Goal: Task Accomplishment & Management: Manage account settings

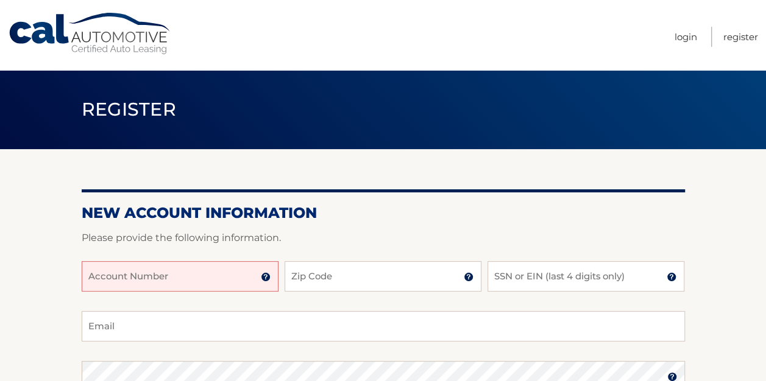
click at [89, 272] on input "Account Number" at bounding box center [180, 276] width 197 height 30
type input "4456015118"
click at [327, 278] on input "Zip Code" at bounding box center [383, 276] width 197 height 30
type input "11780"
click at [545, 278] on input "SSN or EIN (last 4 digits only)" at bounding box center [585, 276] width 197 height 30
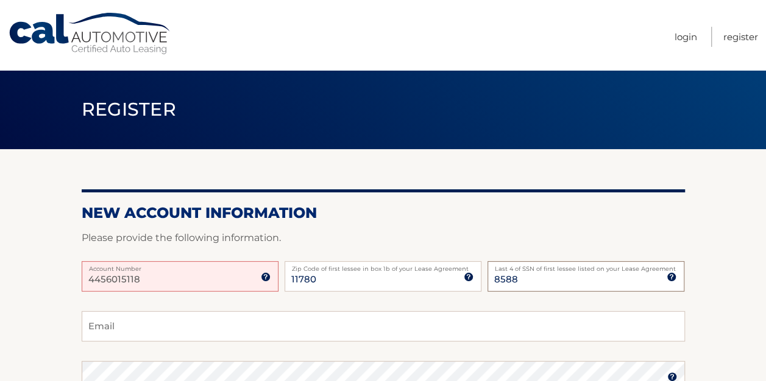
type input "8588"
click at [157, 326] on input "Email" at bounding box center [383, 326] width 603 height 30
type input "sjimkathy@gmail.com"
click at [754, 37] on link "Register" at bounding box center [740, 37] width 35 height 20
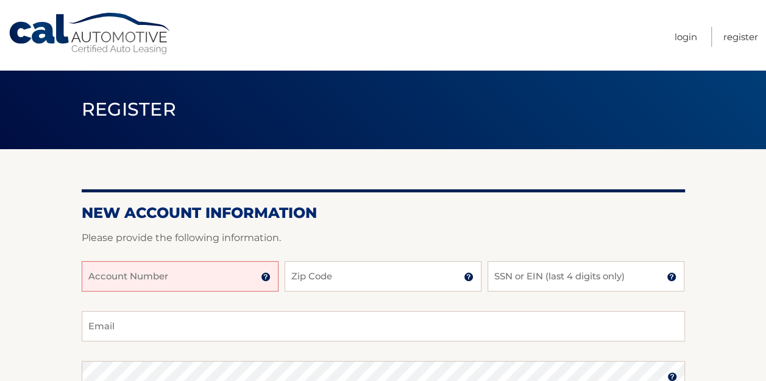
click at [124, 279] on input "Account Number" at bounding box center [180, 276] width 197 height 30
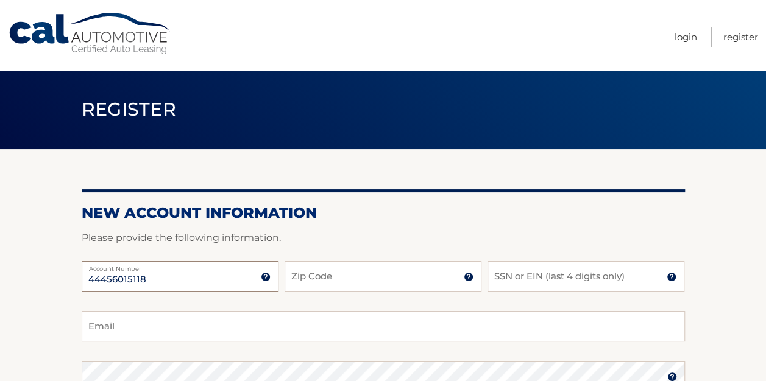
type input "44456015118"
type input "11780"
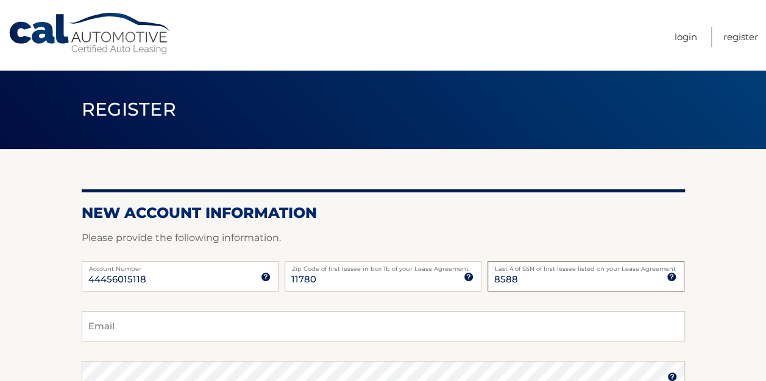
type input "8588"
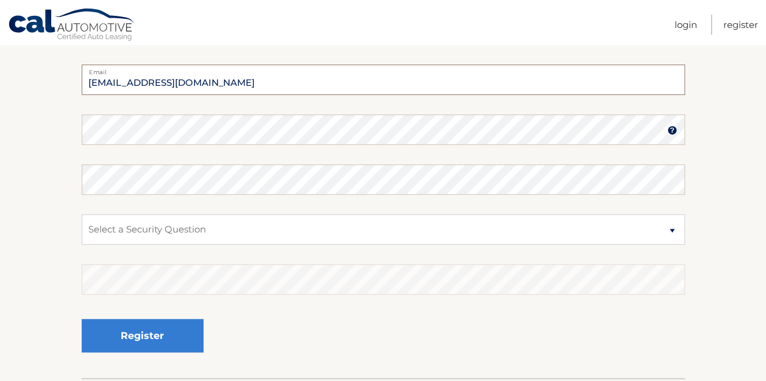
scroll to position [274, 0]
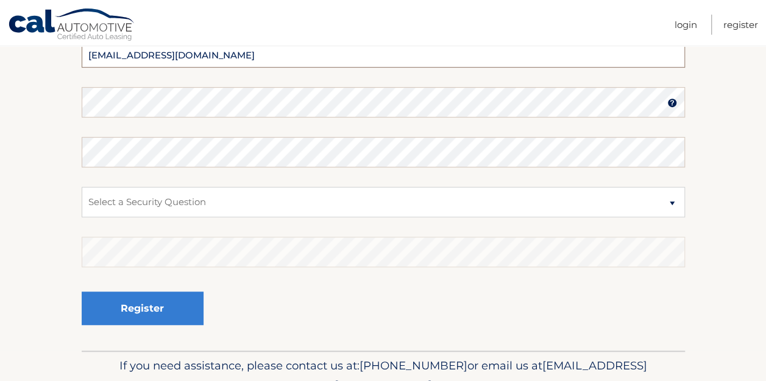
type input "[EMAIL_ADDRESS][DOMAIN_NAME]"
click at [676, 204] on select "Select a Security Question What was the name of your elementary school? What is…" at bounding box center [383, 202] width 603 height 30
select select "2"
click at [82, 187] on select "Select a Security Question What was the name of your elementary school? What is…" at bounding box center [383, 202] width 603 height 30
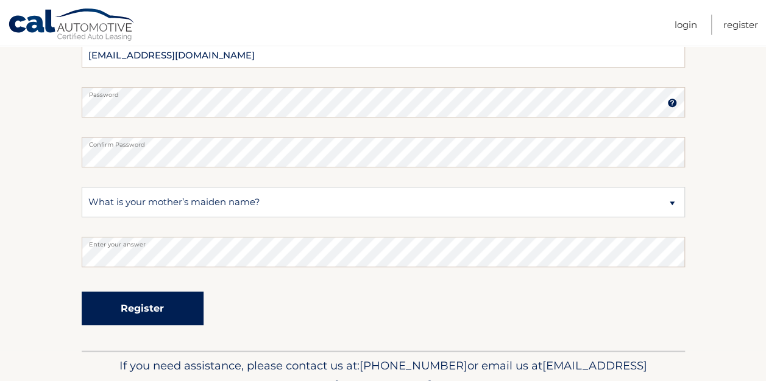
click at [136, 322] on button "Register" at bounding box center [143, 309] width 122 height 34
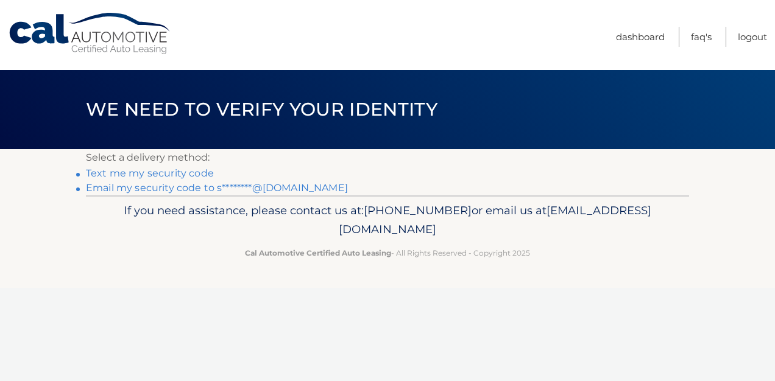
click at [111, 169] on link "Text me my security code" at bounding box center [150, 174] width 128 height 12
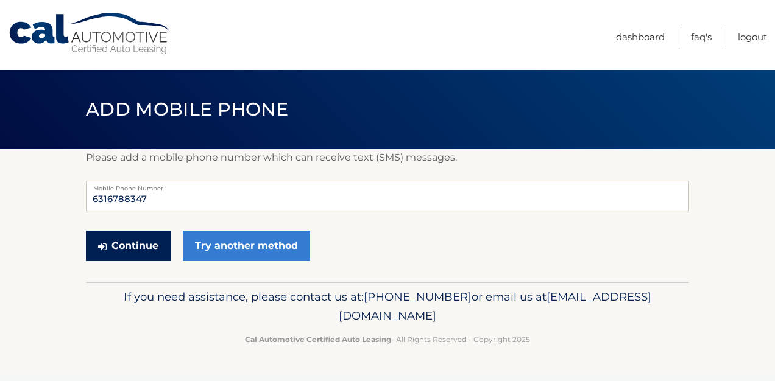
click at [140, 243] on button "Continue" at bounding box center [128, 246] width 85 height 30
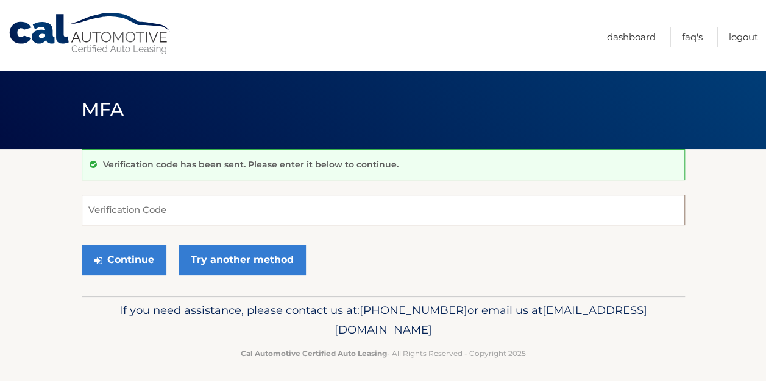
drag, startPoint x: 118, startPoint y: 218, endPoint x: 122, endPoint y: 213, distance: 6.9
click at [122, 218] on input "Verification Code" at bounding box center [383, 210] width 603 height 30
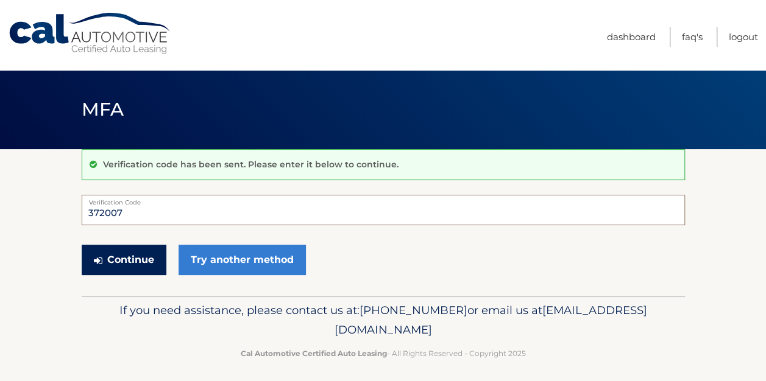
type input "372007"
click at [145, 251] on button "Continue" at bounding box center [124, 260] width 85 height 30
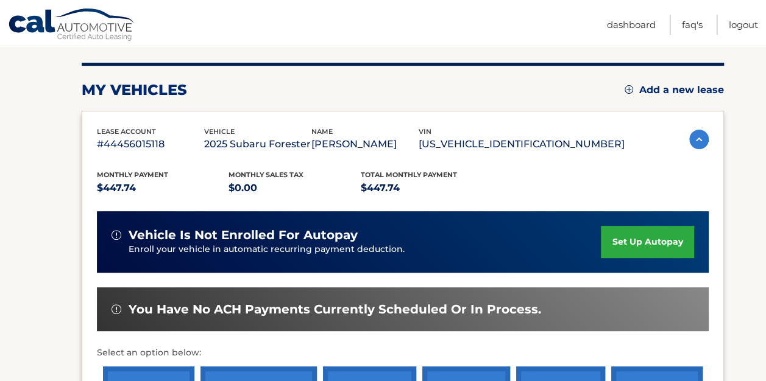
scroll to position [155, 0]
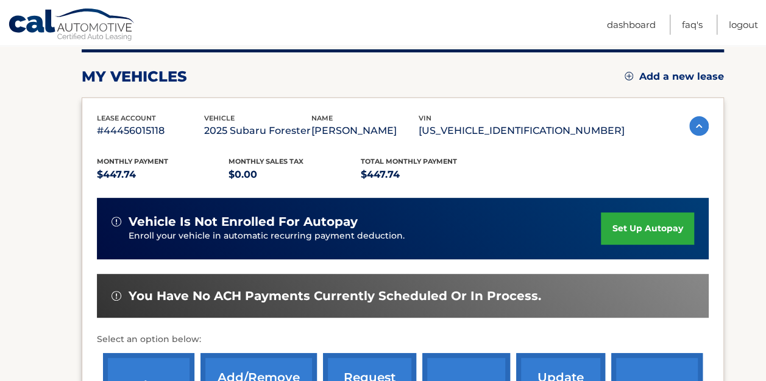
click at [647, 227] on link "set up autopay" at bounding box center [647, 229] width 93 height 32
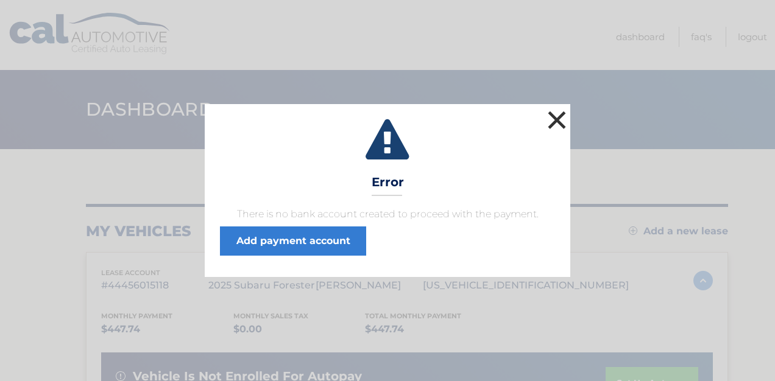
click at [561, 117] on button "×" at bounding box center [557, 120] width 24 height 24
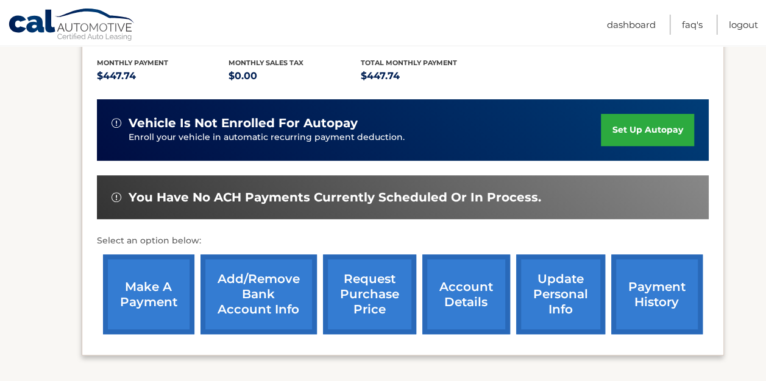
scroll to position [271, 0]
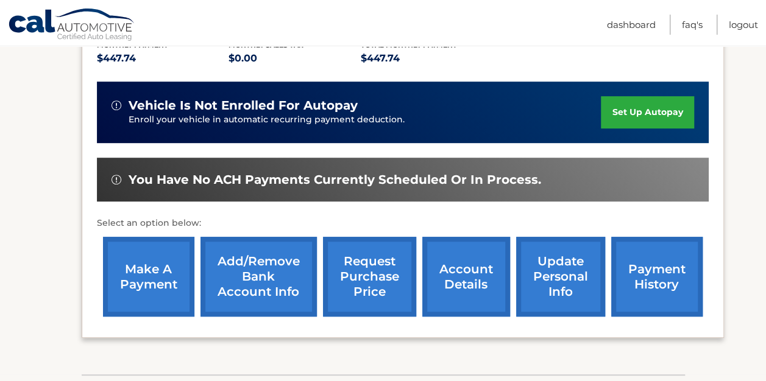
click at [619, 109] on link "set up autopay" at bounding box center [647, 112] width 93 height 32
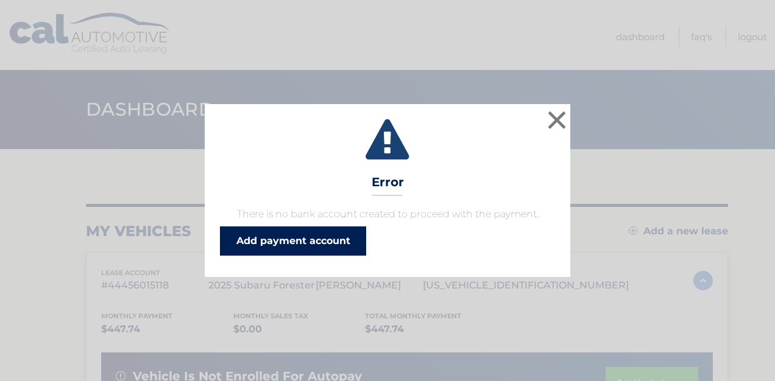
click at [281, 238] on link "Add payment account" at bounding box center [293, 241] width 146 height 29
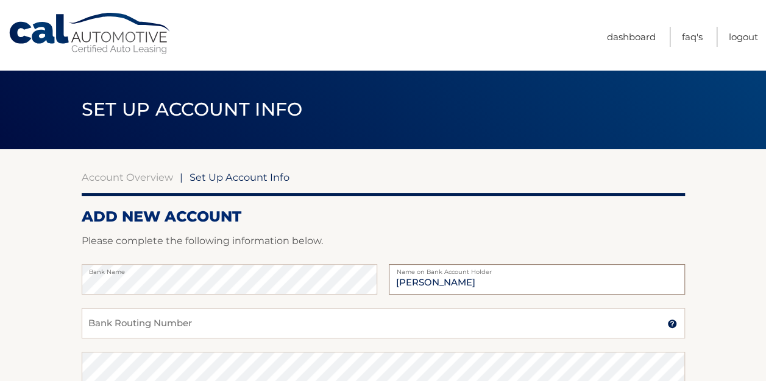
type input "[PERSON_NAME]"
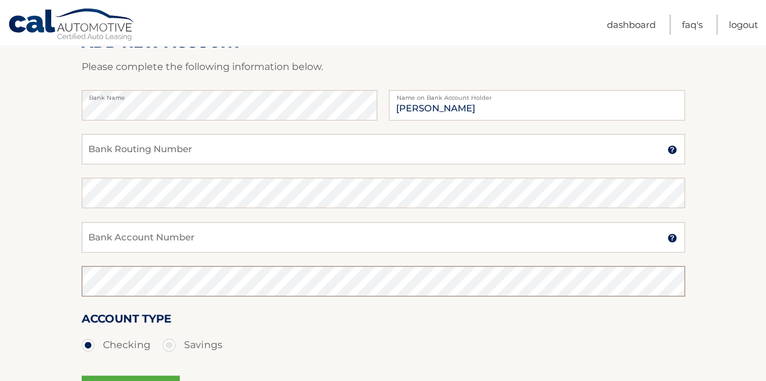
scroll to position [154, 0]
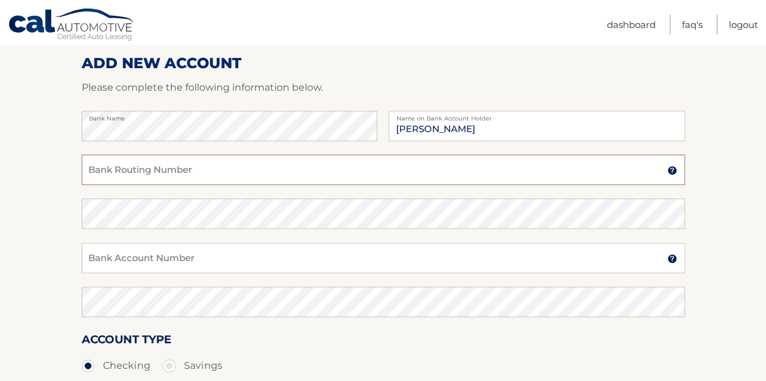
click at [102, 177] on input "Bank Routing Number" at bounding box center [383, 170] width 603 height 30
click at [86, 165] on input "Bank Routing Number" at bounding box center [383, 170] width 603 height 30
type input "221473652"
click at [96, 260] on input "Bank Account Number" at bounding box center [383, 258] width 603 height 30
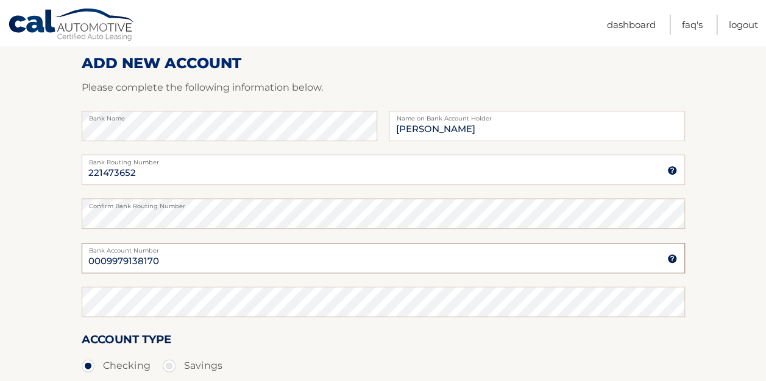
type input "0009979138170"
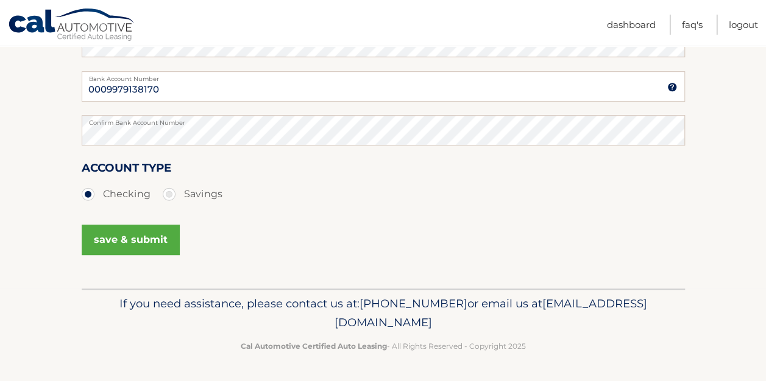
click at [135, 241] on button "save & submit" at bounding box center [131, 240] width 98 height 30
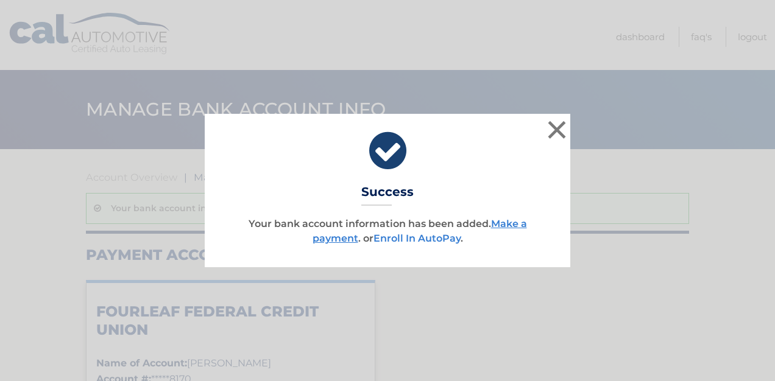
click at [411, 238] on link "Enroll In AutoPay" at bounding box center [417, 239] width 87 height 12
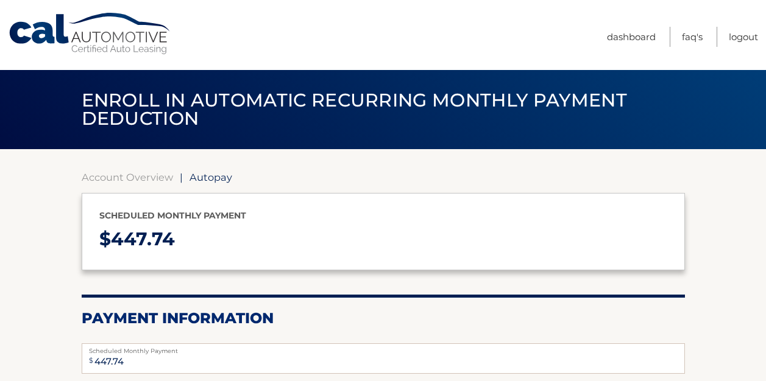
select select "ZDg0NmUwNmQtMzUyNi00NTI0LWJlMjAtMmY0YWU5YWZiZTYy"
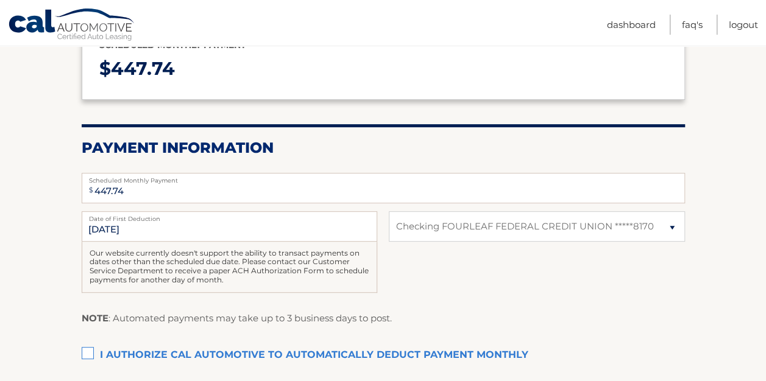
scroll to position [172, 0]
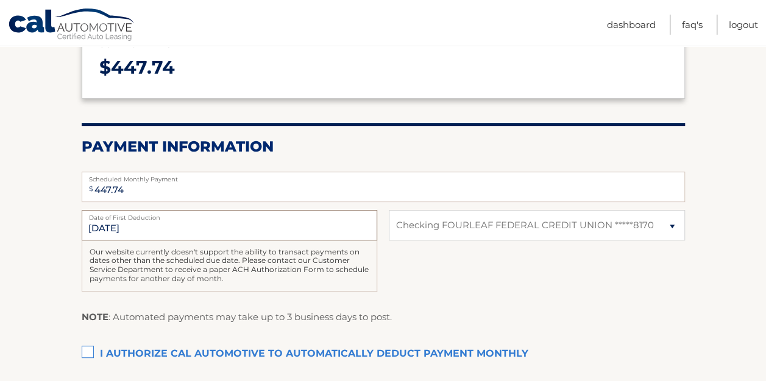
click at [105, 222] on input "[DATE]" at bounding box center [230, 225] width 296 height 30
click at [103, 224] on input "[DATE]" at bounding box center [230, 225] width 296 height 30
click at [104, 224] on input "10/1/2025" at bounding box center [230, 225] width 296 height 30
click at [104, 228] on input "10/1/2025" at bounding box center [230, 225] width 296 height 30
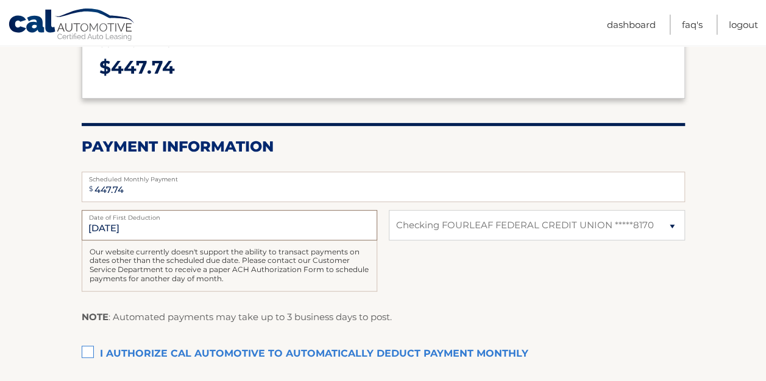
click at [106, 229] on input "10/1/2025" at bounding box center [230, 225] width 296 height 30
click at [165, 229] on input "10/1/2025" at bounding box center [230, 225] width 296 height 30
click at [161, 224] on input "10/1/2025" at bounding box center [230, 225] width 296 height 30
click at [704, 94] on section "Account Overview | Autopay Scheduled monthly payment $ 447.74 Payment Informati…" at bounding box center [383, 206] width 766 height 459
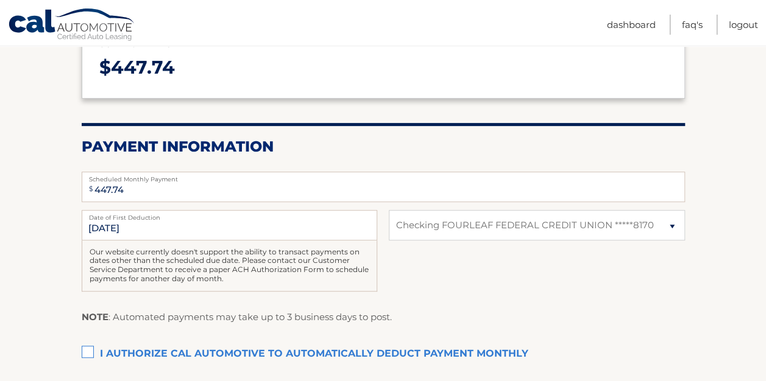
click at [90, 350] on label "I authorize cal automotive to automatically deduct payment monthly This checkbo…" at bounding box center [383, 354] width 603 height 24
click at [0, 0] on input "I authorize cal automotive to automatically deduct payment monthly This checkbo…" at bounding box center [0, 0] width 0 height 0
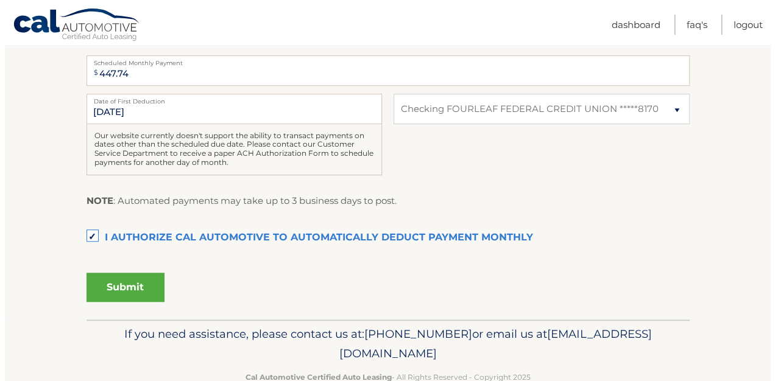
scroll to position [318, 0]
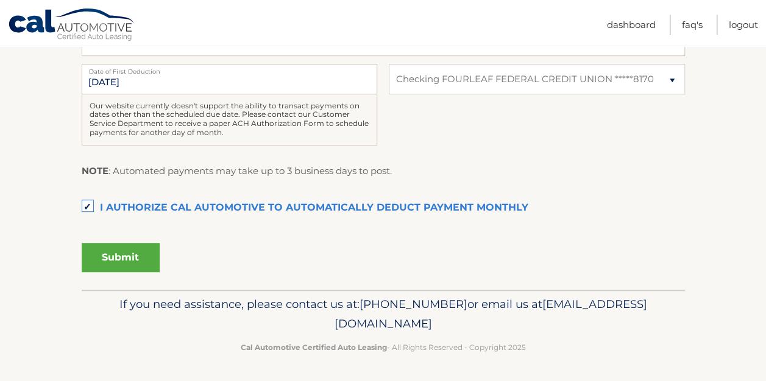
click at [120, 253] on button "Submit" at bounding box center [121, 257] width 78 height 29
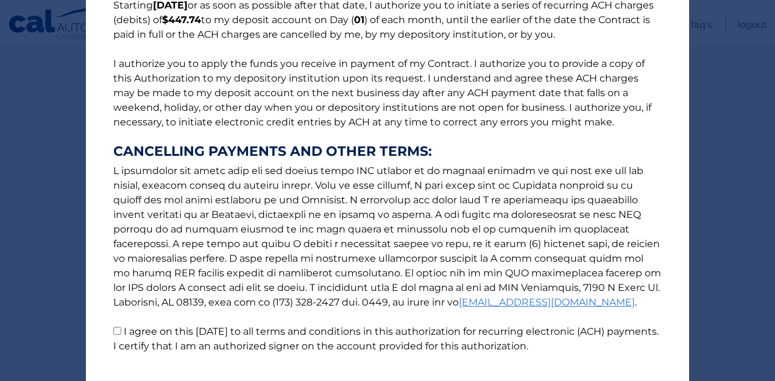
scroll to position [194, 0]
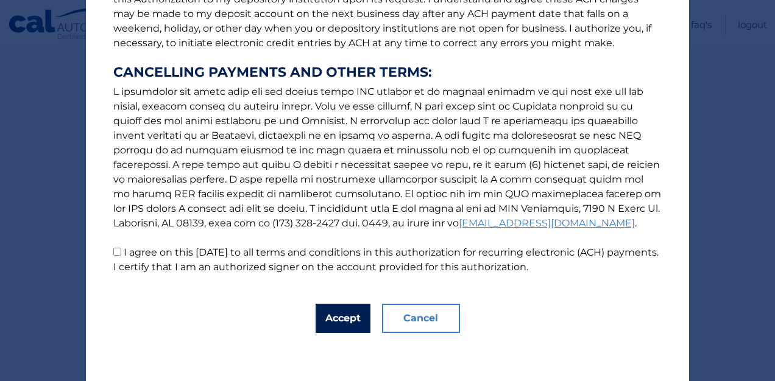
click at [336, 319] on button "Accept" at bounding box center [343, 318] width 55 height 29
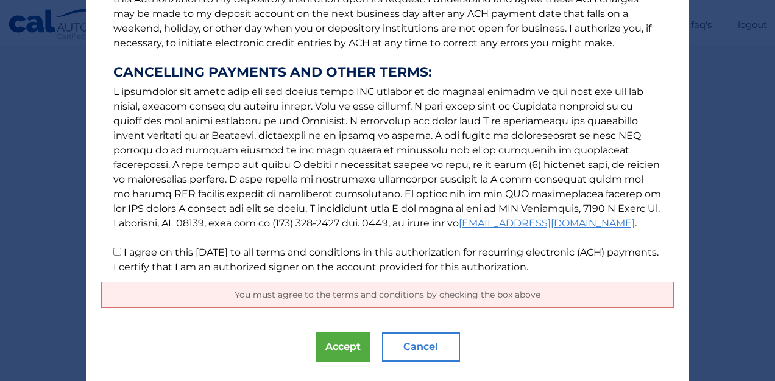
click at [113, 253] on input "I agree on this 09/29/2025 to all terms and conditions in this authorization fo…" at bounding box center [117, 252] width 8 height 8
checkbox input "true"
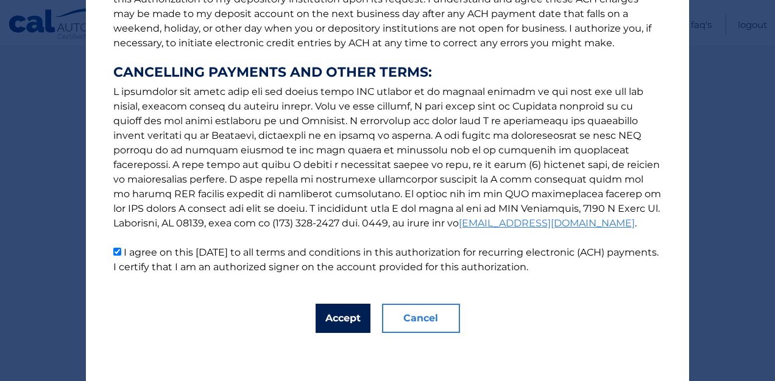
click at [333, 319] on button "Accept" at bounding box center [343, 318] width 55 height 29
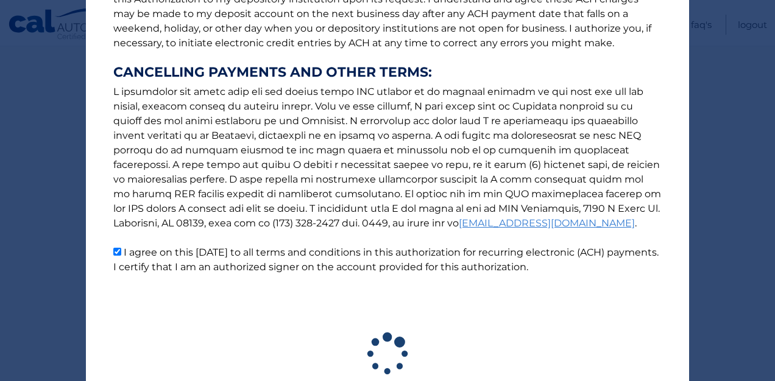
scroll to position [284, 0]
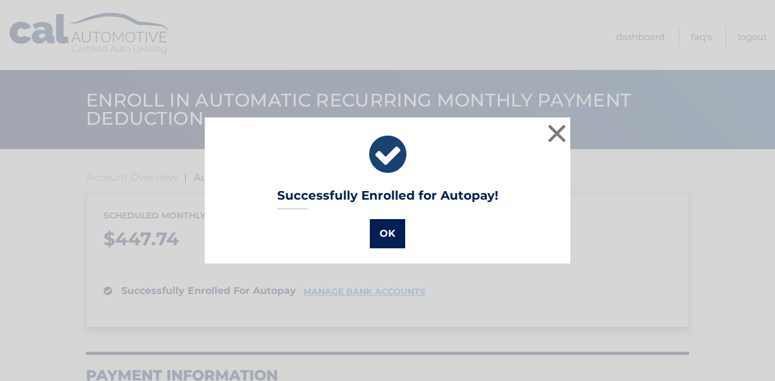
click at [384, 235] on button "OK" at bounding box center [387, 233] width 35 height 29
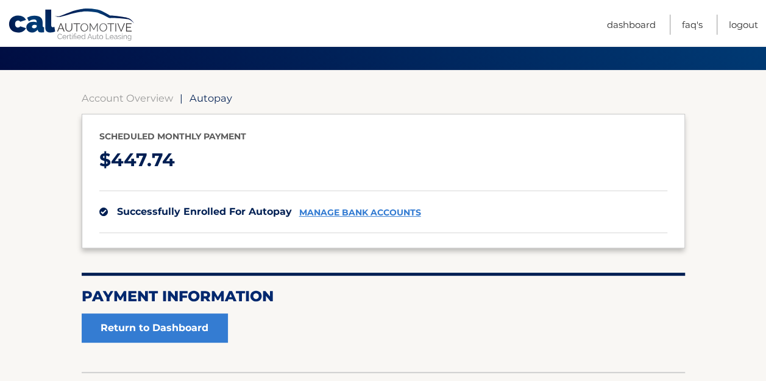
scroll to position [161, 0]
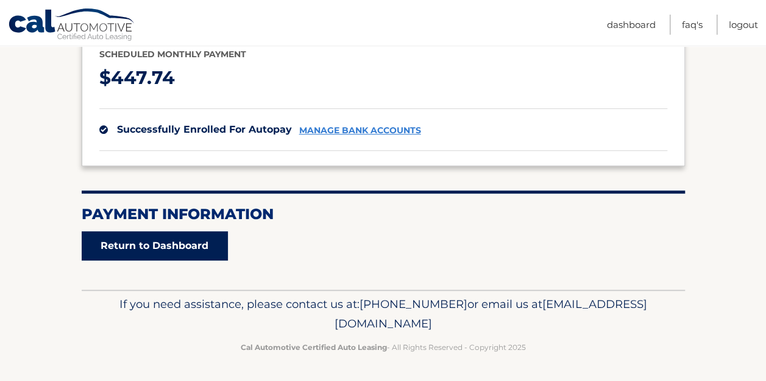
click at [155, 242] on link "Return to Dashboard" at bounding box center [155, 246] width 146 height 29
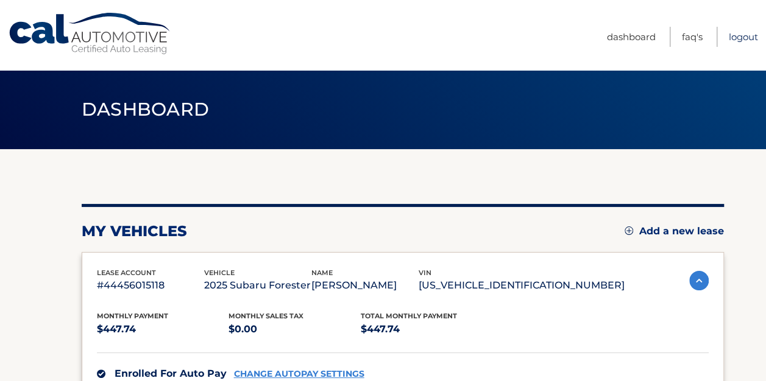
click at [742, 38] on link "Logout" at bounding box center [743, 37] width 29 height 20
